Goal: Information Seeking & Learning: Understand process/instructions

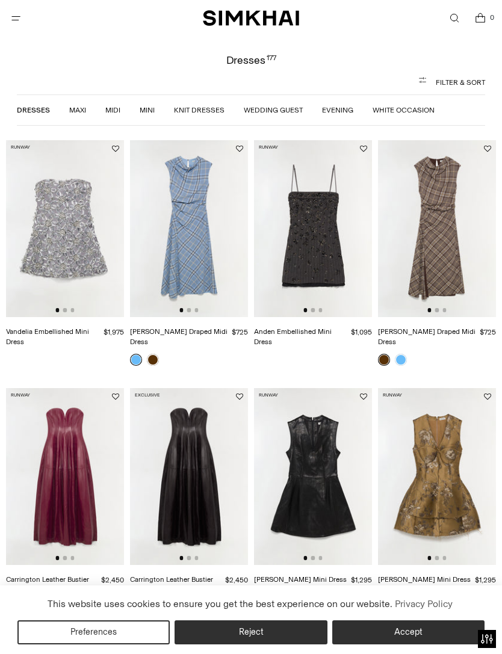
click at [409, 636] on button "Accept" at bounding box center [408, 633] width 152 height 24
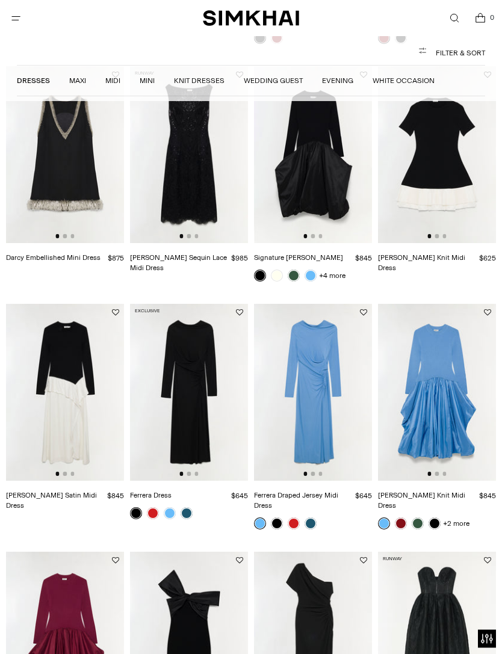
scroll to position [849, 0]
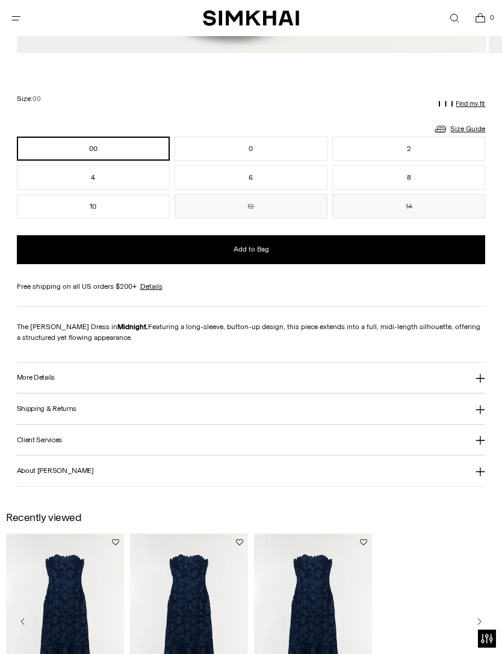
scroll to position [784, 0]
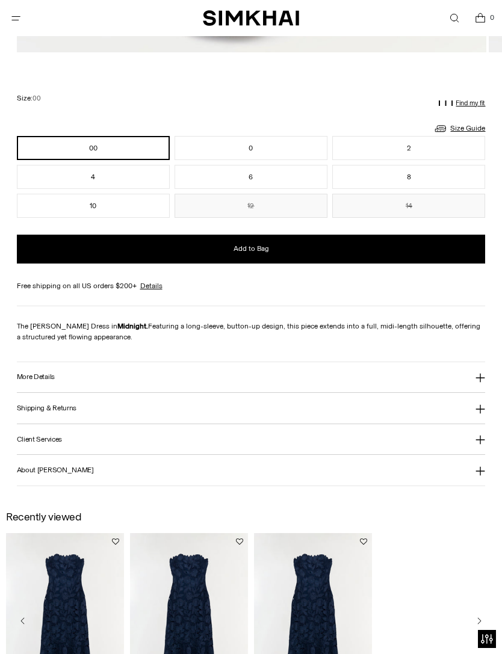
click at [451, 378] on button "More Details" at bounding box center [251, 377] width 469 height 31
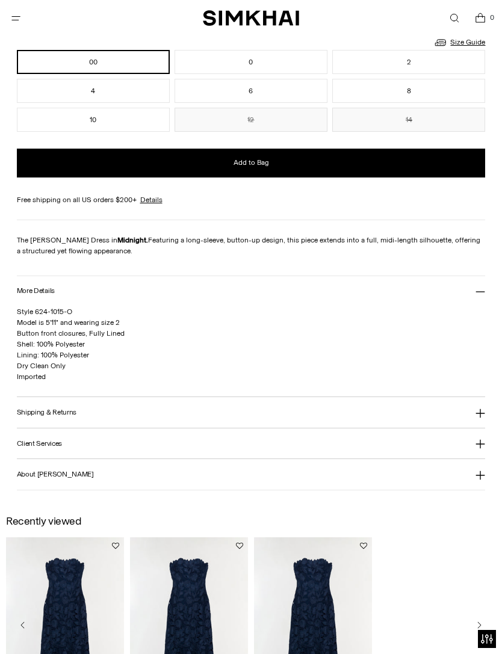
scroll to position [908, 0]
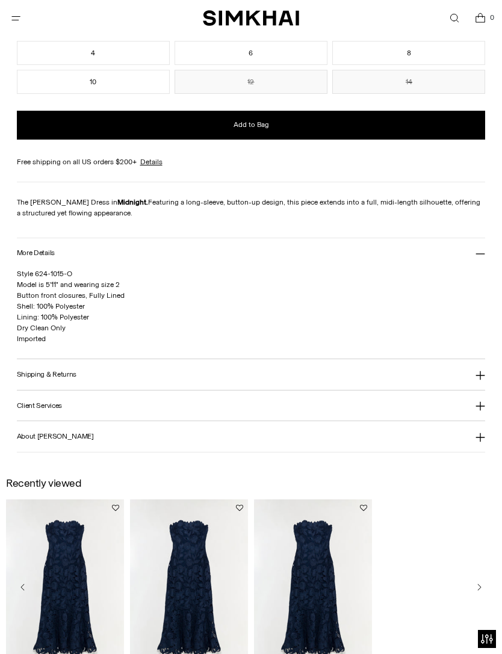
click at [483, 255] on icon at bounding box center [480, 254] width 10 height 10
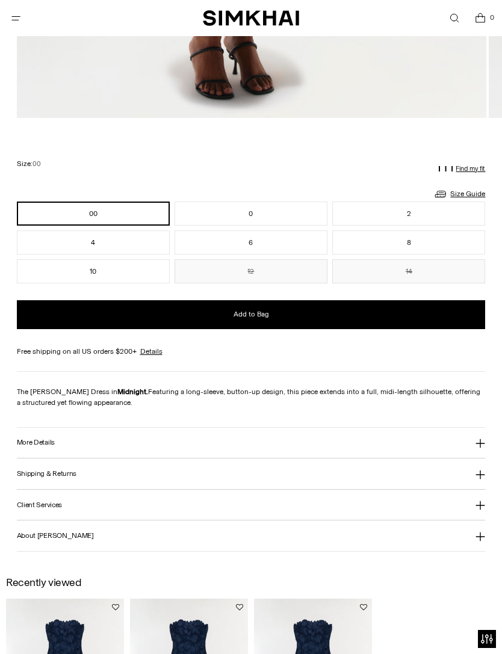
scroll to position [687, 0]
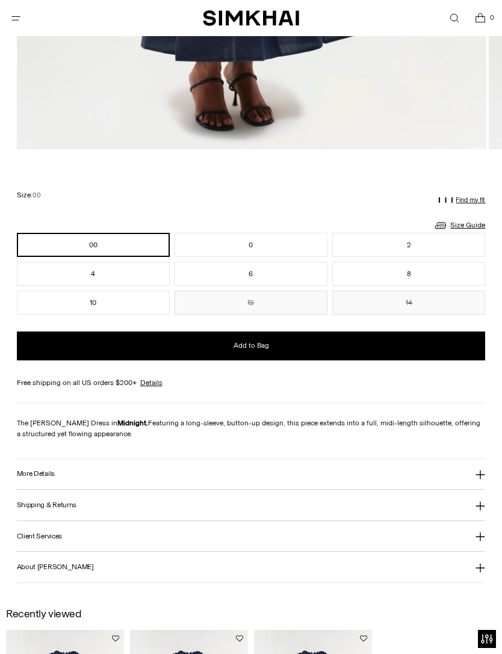
click at [468, 221] on link "Size Guide" at bounding box center [459, 225] width 52 height 15
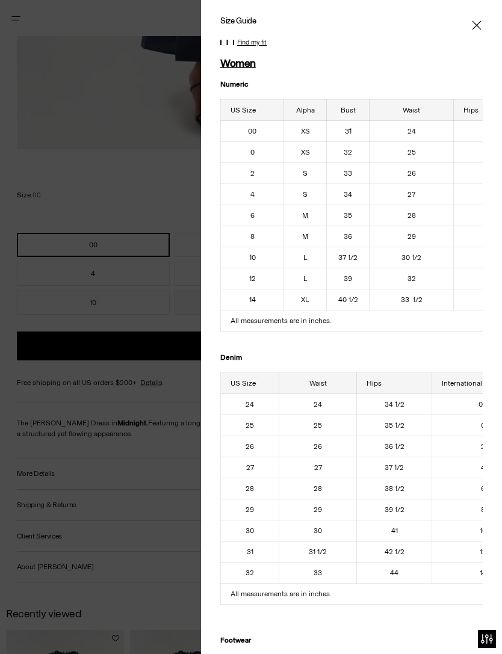
scroll to position [0, 0]
click at [255, 40] on p "Find my fit" at bounding box center [251, 42] width 29 height 7
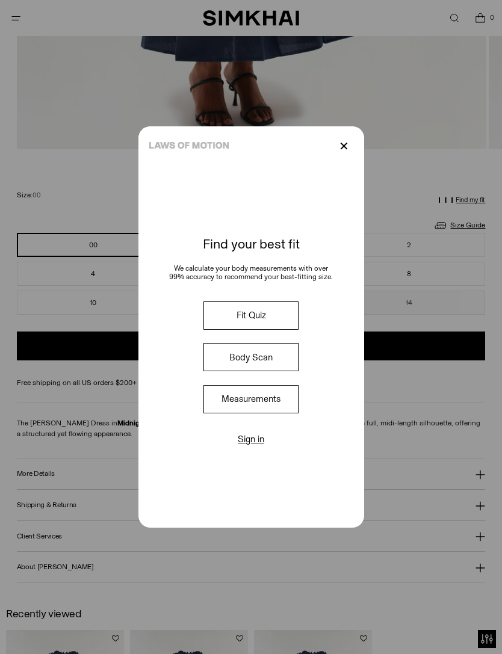
click at [253, 330] on button "Fit Quiz" at bounding box center [250, 316] width 95 height 28
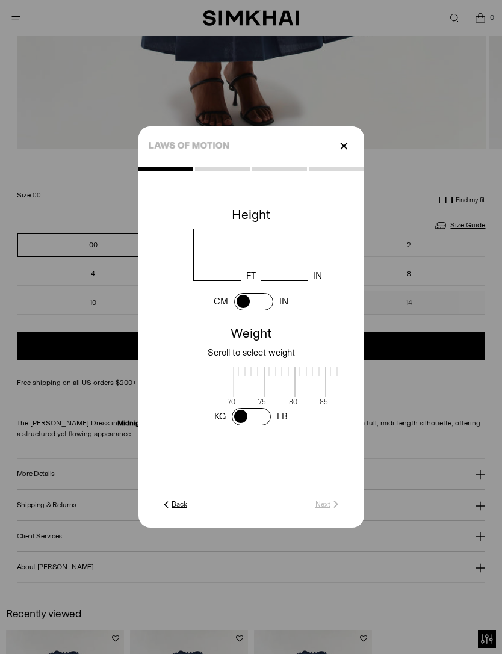
scroll to position [2, 396]
click at [220, 277] on input "number" at bounding box center [217, 255] width 48 height 52
type input "*"
click at [289, 269] on input "number" at bounding box center [285, 255] width 48 height 52
type input "*"
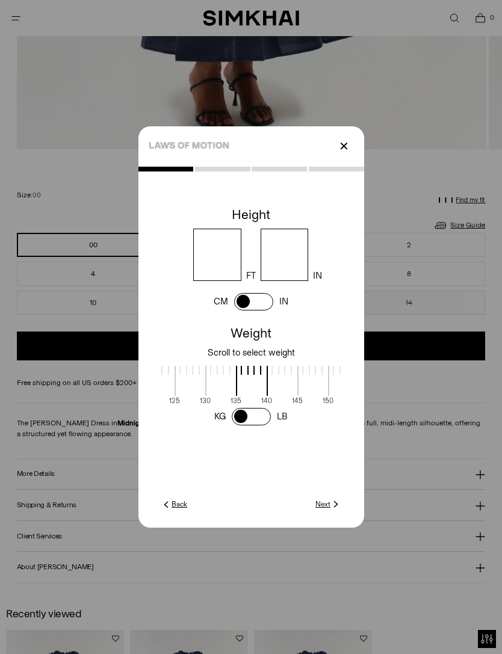
click at [262, 389] on span at bounding box center [252, 381] width 32 height 30
click at [331, 510] on img at bounding box center [335, 504] width 11 height 11
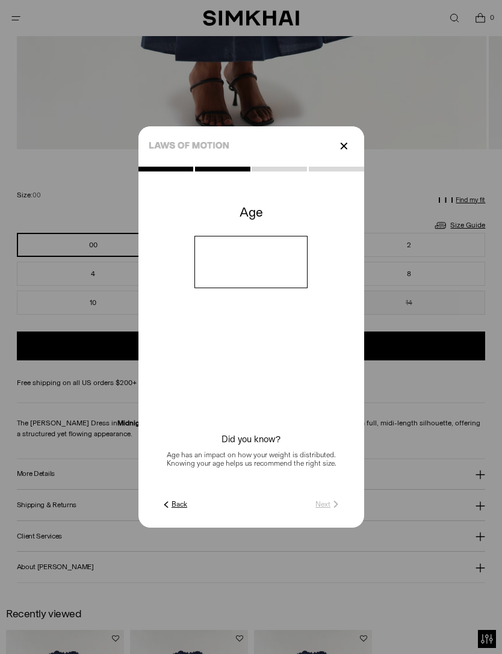
click at [273, 288] on input "number" at bounding box center [250, 262] width 113 height 52
type input "**"
click at [350, 156] on p "✕" at bounding box center [344, 146] width 16 height 20
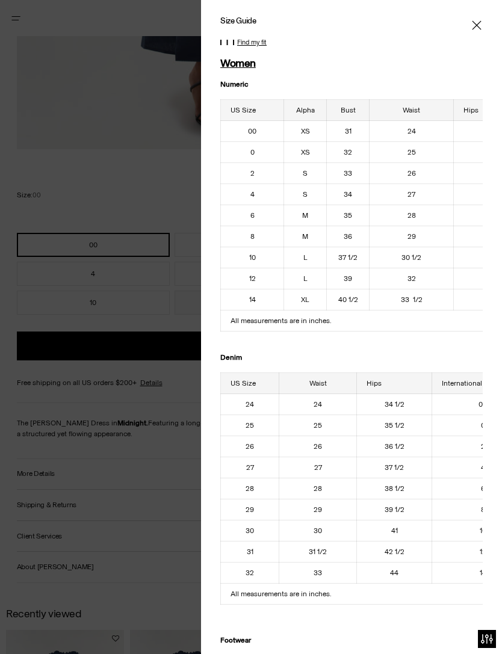
click at [262, 39] on p "Find my fit" at bounding box center [251, 42] width 29 height 7
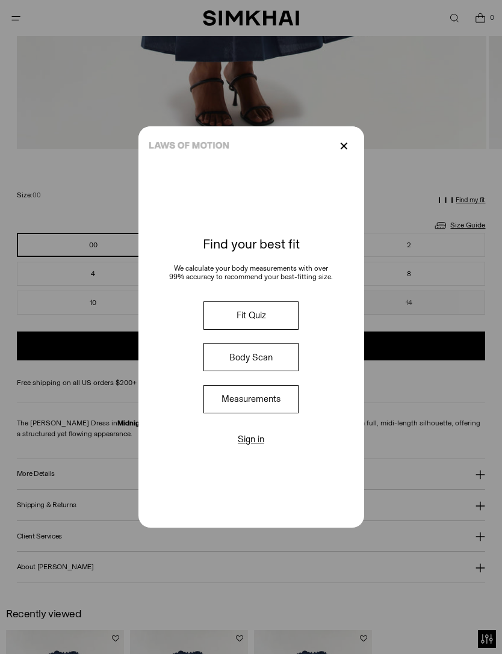
click at [258, 413] on button "Measurements" at bounding box center [250, 399] width 95 height 28
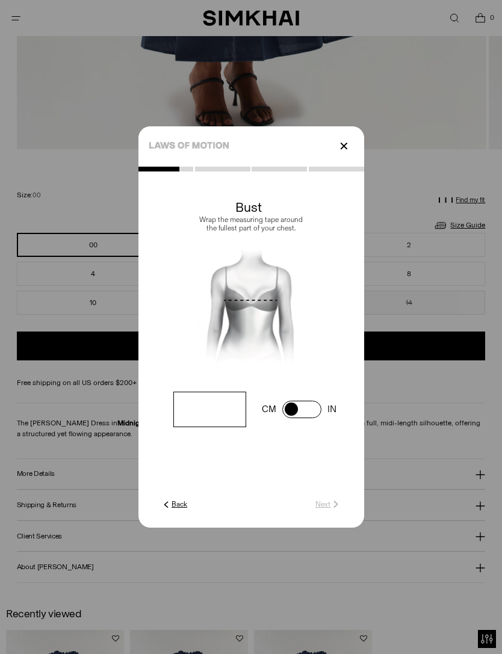
click at [345, 156] on p "✕" at bounding box center [344, 146] width 16 height 20
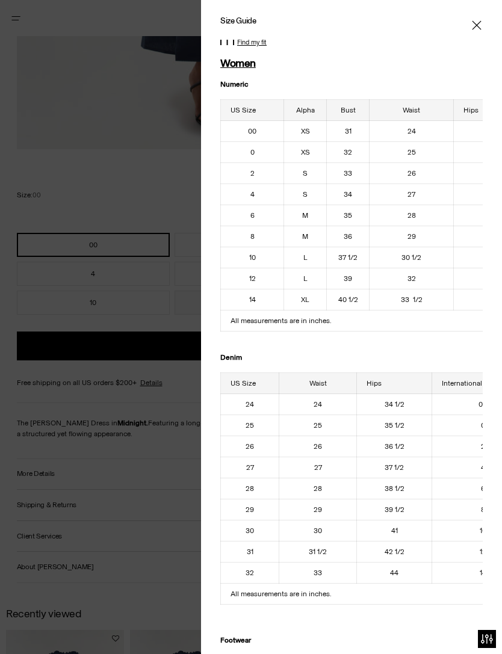
click at [256, 44] on p "Find my fit" at bounding box center [251, 42] width 29 height 7
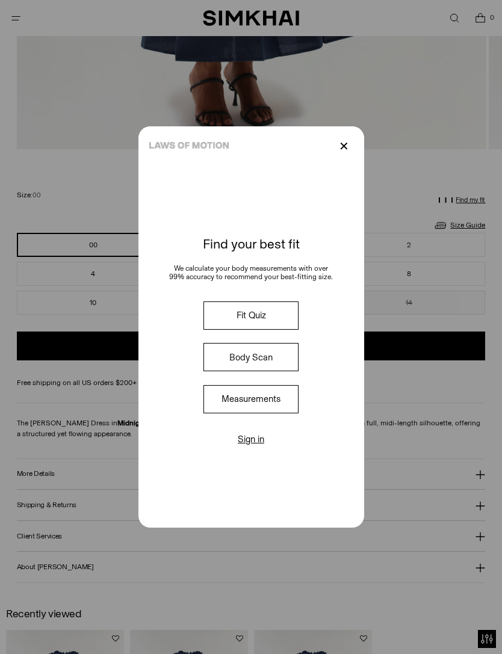
click at [267, 330] on button "Fit Quiz" at bounding box center [250, 316] width 95 height 28
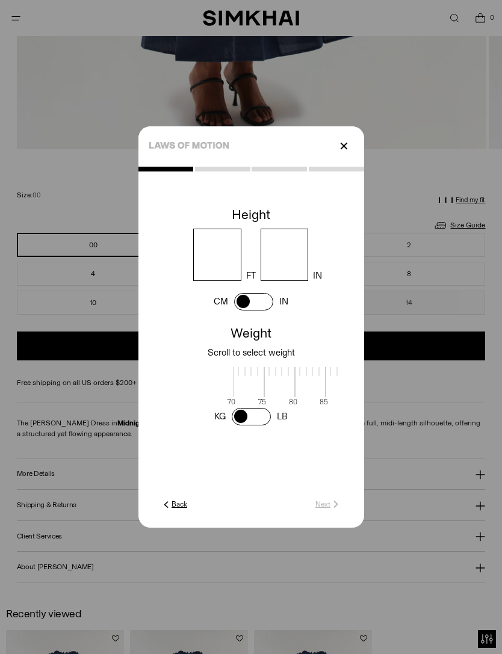
scroll to position [3, 396]
click at [218, 277] on input "number" at bounding box center [217, 255] width 48 height 52
type input "*"
click at [292, 273] on input "number" at bounding box center [285, 255] width 48 height 52
type input "*"
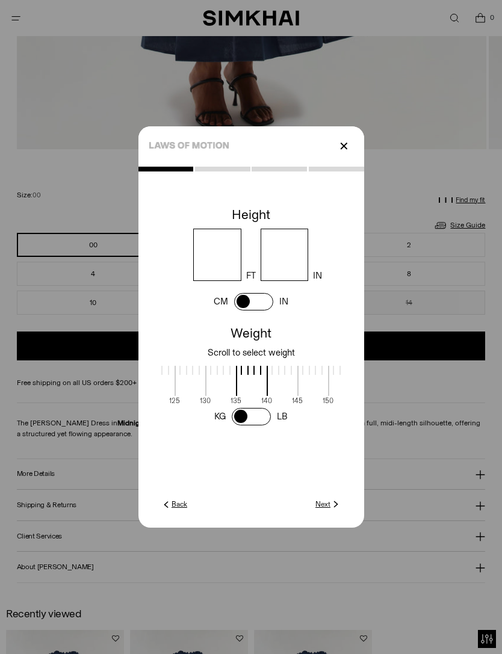
click at [260, 426] on span at bounding box center [251, 416] width 39 height 17
click at [284, 422] on link "LB" at bounding box center [282, 416] width 11 height 11
click at [283, 422] on link "LB" at bounding box center [282, 416] width 11 height 11
click at [261, 392] on span at bounding box center [251, 381] width 21 height 30
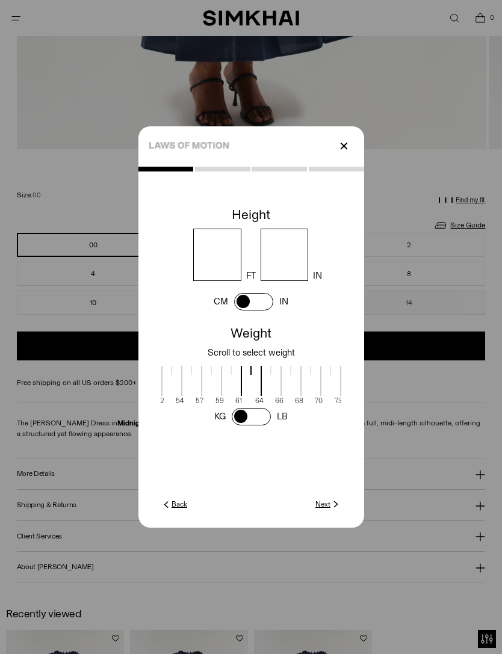
click at [261, 341] on p "Weight" at bounding box center [251, 333] width 226 height 16
click at [240, 426] on span at bounding box center [251, 416] width 39 height 17
click at [326, 510] on link "Next" at bounding box center [328, 504] width 26 height 11
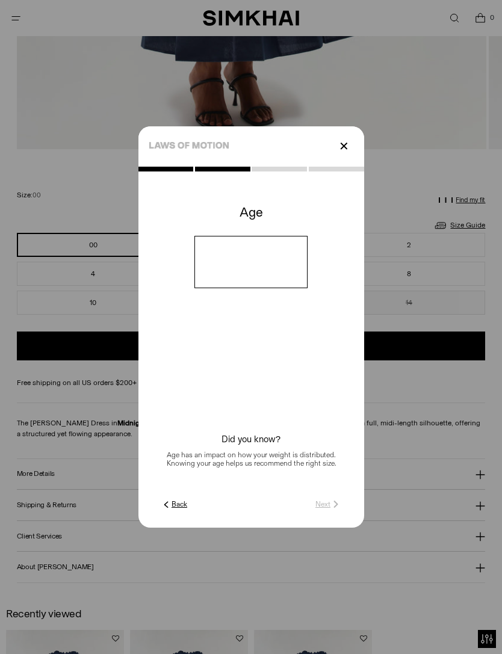
click at [270, 288] on input "number" at bounding box center [250, 262] width 113 height 52
type input "**"
click at [338, 390] on bc-age at bounding box center [251, 345] width 226 height 292
click at [327, 510] on link "Next" at bounding box center [328, 504] width 26 height 11
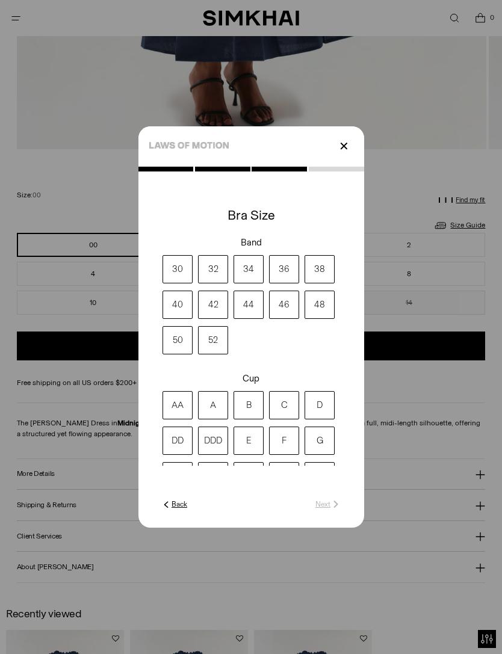
click at [284, 283] on label "36" at bounding box center [284, 269] width 30 height 28
click at [255, 419] on label "B" at bounding box center [249, 405] width 30 height 28
click at [331, 510] on img at bounding box center [335, 504] width 11 height 11
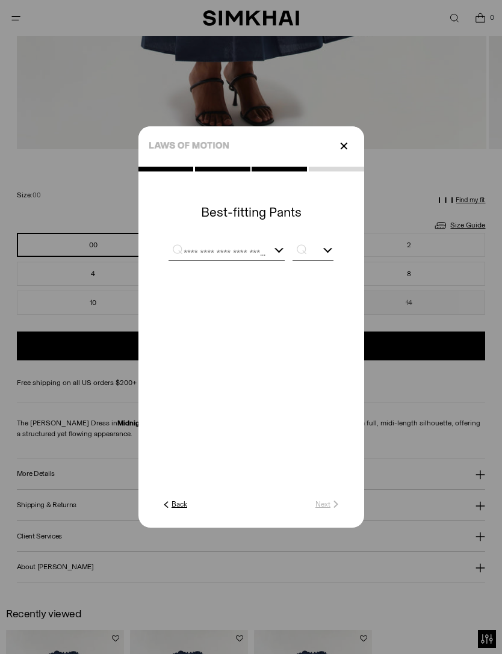
click at [277, 260] on div at bounding box center [227, 252] width 116 height 15
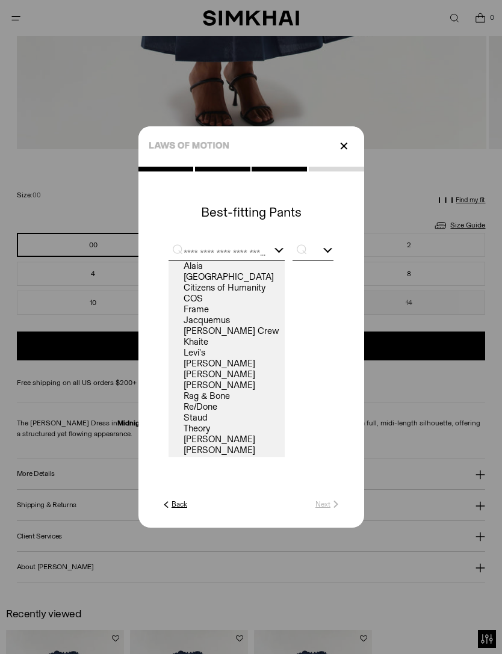
click at [280, 260] on div at bounding box center [227, 252] width 116 height 15
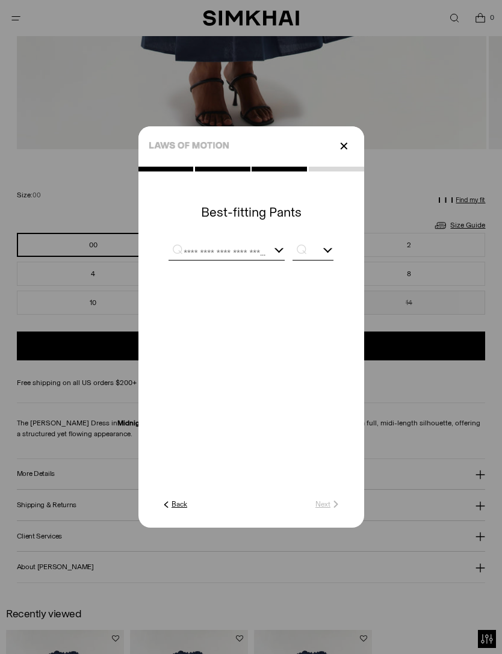
click at [334, 267] on cc-searchable-dropdown at bounding box center [251, 251] width 226 height 31
click at [328, 253] on div at bounding box center [328, 249] width 10 height 10
click at [334, 267] on cc-searchable-dropdown at bounding box center [251, 251] width 226 height 31
click at [229, 260] on input "text" at bounding box center [218, 252] width 99 height 15
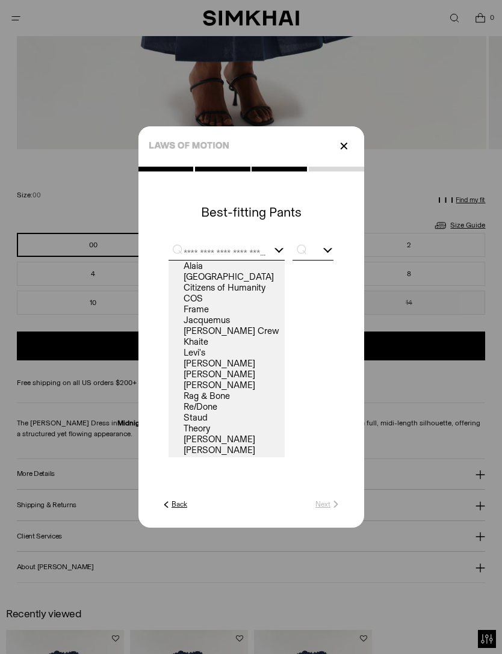
click at [212, 401] on link "Rag & Bone" at bounding box center [227, 396] width 116 height 11
type input "**********"
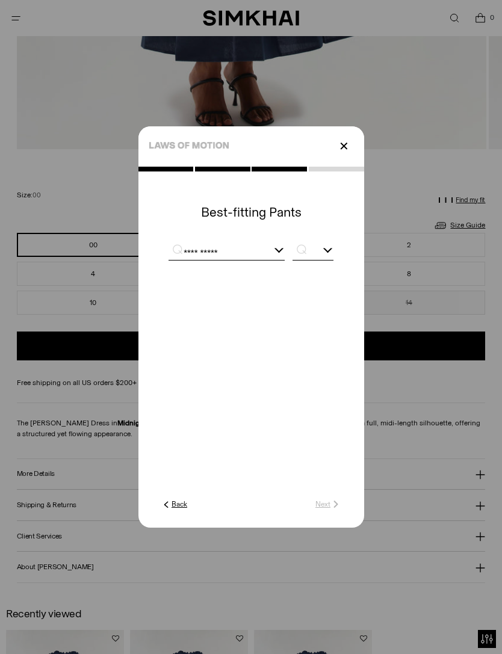
click at [331, 260] on input "text" at bounding box center [312, 252] width 40 height 15
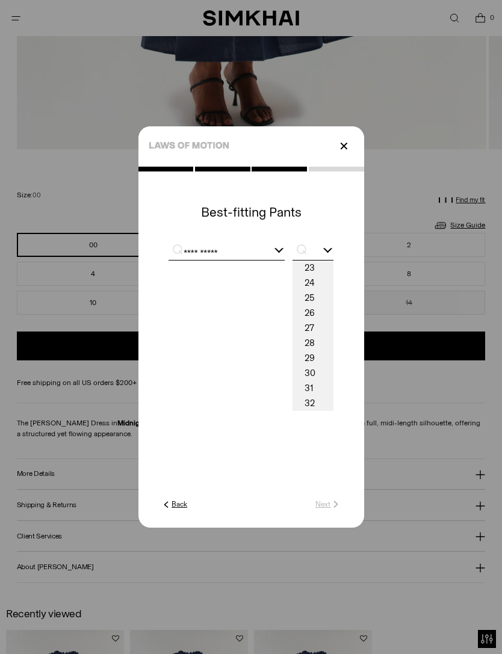
click at [315, 351] on span "28" at bounding box center [312, 343] width 40 height 15
type input "**"
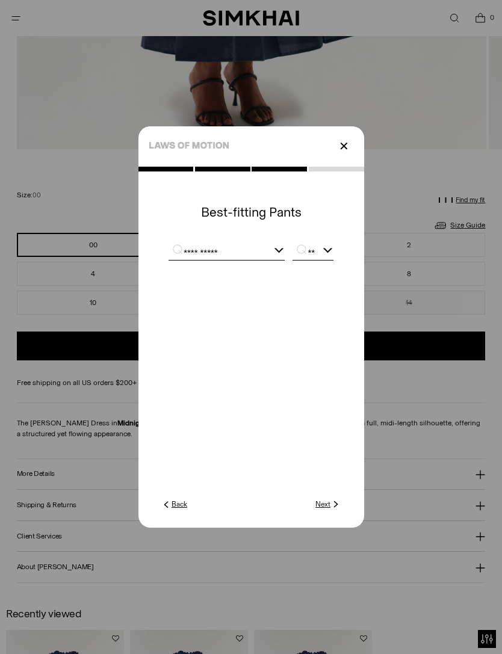
click at [325, 510] on link "Next" at bounding box center [328, 504] width 26 height 11
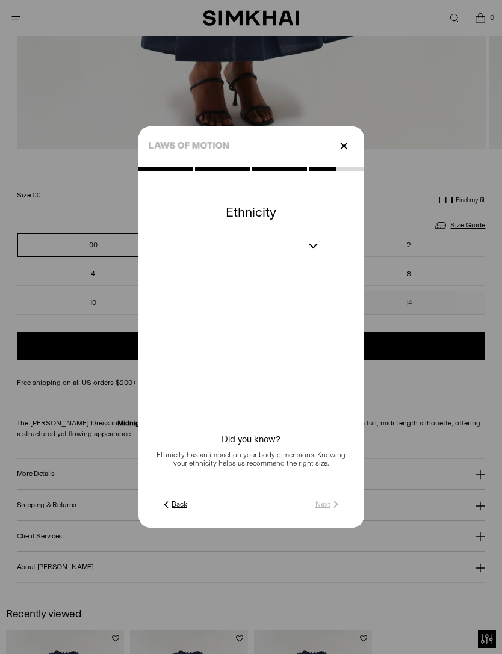
click at [318, 256] on div at bounding box center [251, 248] width 135 height 15
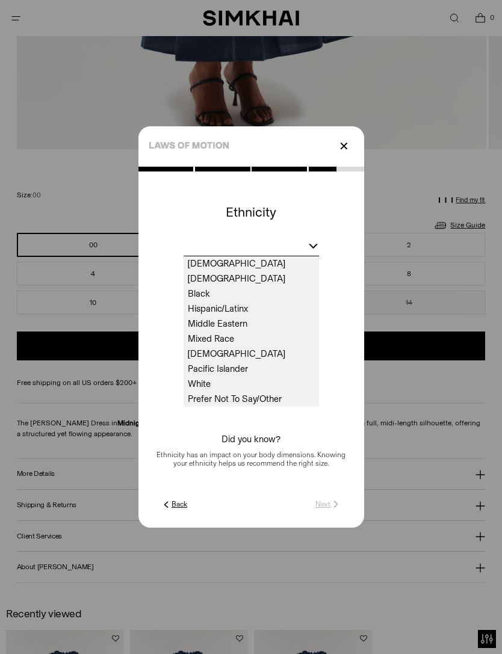
click at [209, 392] on span "White" at bounding box center [251, 384] width 135 height 15
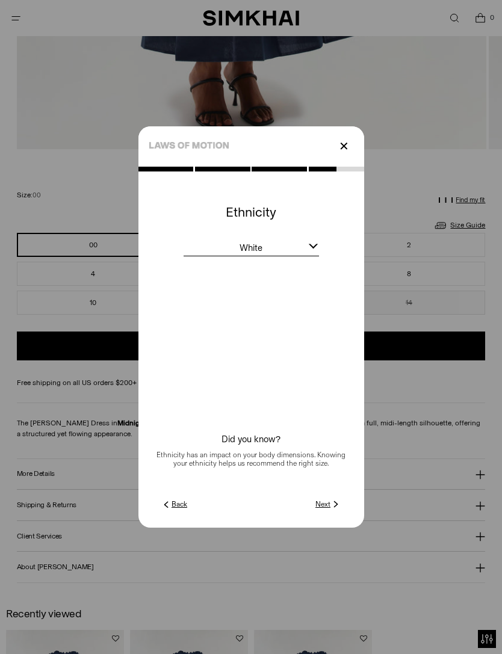
click at [328, 510] on link "Next" at bounding box center [328, 504] width 26 height 11
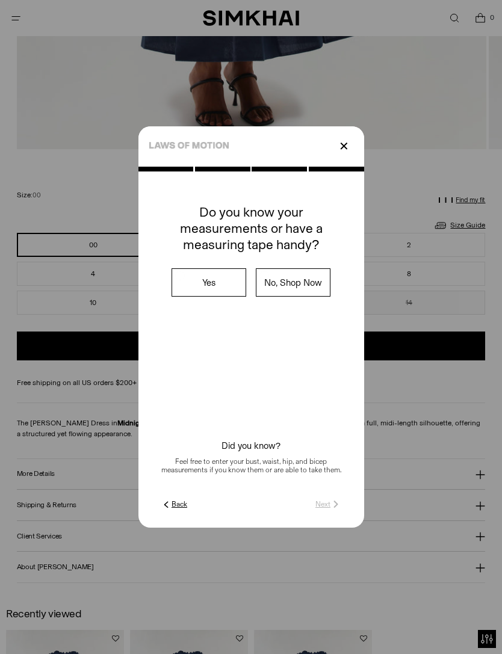
click at [217, 296] on label "Yes" at bounding box center [208, 282] width 73 height 27
click at [216, 296] on label "Yes" at bounding box center [208, 282] width 73 height 27
click at [302, 296] on label "No, Shop Now" at bounding box center [292, 282] width 73 height 27
click at [326, 510] on link "Submit" at bounding box center [324, 504] width 34 height 11
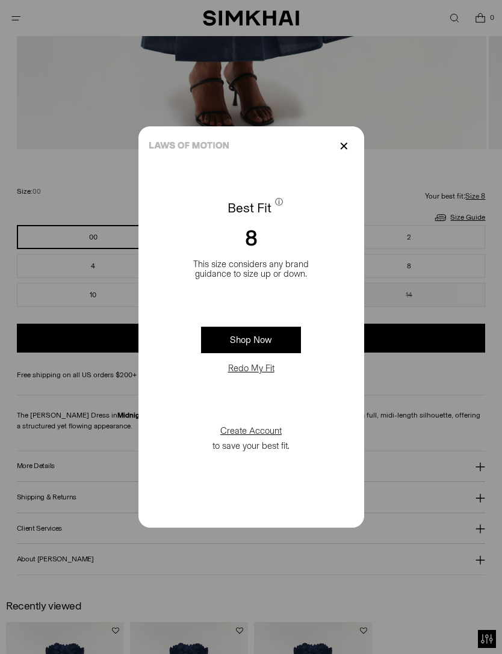
click at [347, 156] on p "✕" at bounding box center [344, 146] width 16 height 20
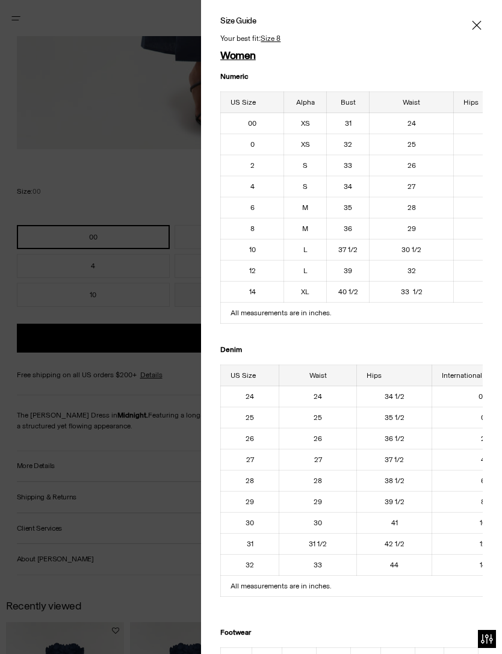
click at [486, 20] on div "Size Guide Women Numeric US Size Alpha Bust Waist Hips 00 XS 31 24 34 1/2 0 XS …" at bounding box center [351, 327] width 301 height 654
click at [478, 25] on icon "Close" at bounding box center [477, 25] width 10 height 12
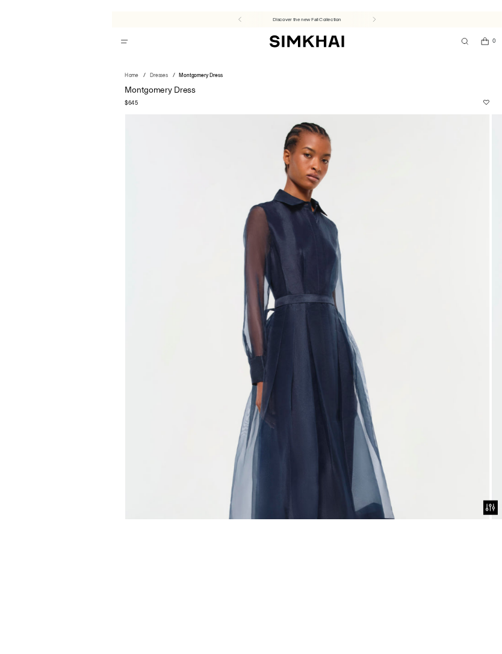
scroll to position [123, 0]
